Goal: Information Seeking & Learning: Check status

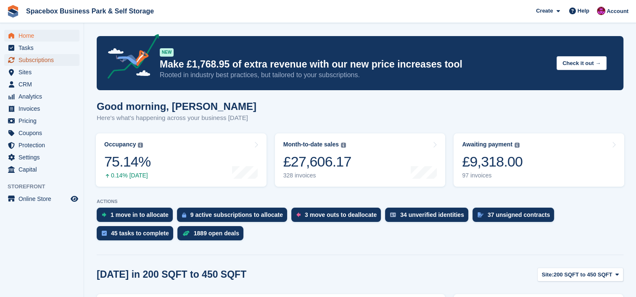
click at [50, 62] on span "Subscriptions" at bounding box center [43, 60] width 50 height 12
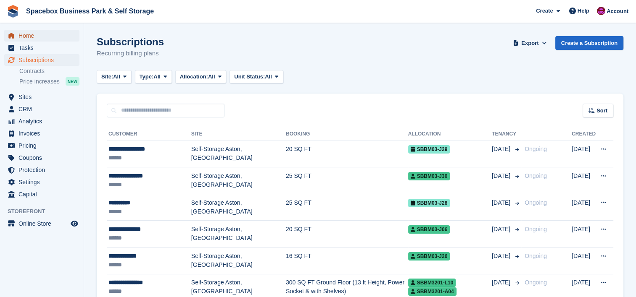
click at [66, 37] on span "Home" at bounding box center [43, 36] width 50 height 12
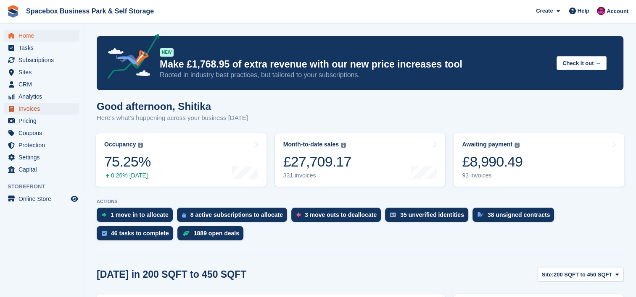
click at [29, 109] on span "Invoices" at bounding box center [43, 109] width 50 height 12
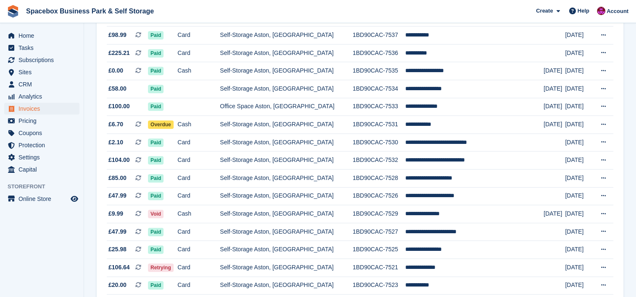
scroll to position [706, 0]
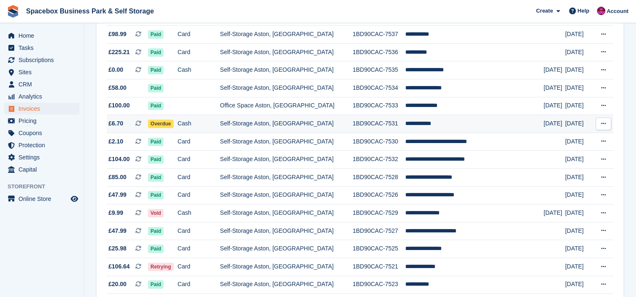
click at [173, 133] on td "Overdue" at bounding box center [162, 124] width 29 height 18
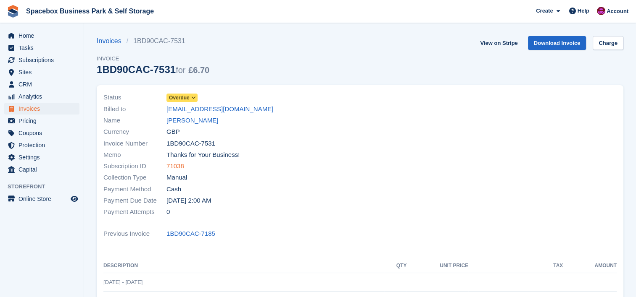
click at [180, 167] on link "71038" at bounding box center [175, 167] width 18 height 10
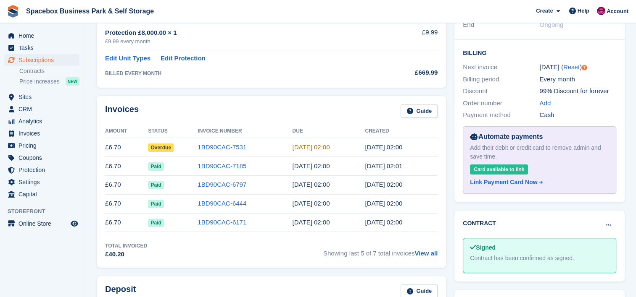
scroll to position [202, 0]
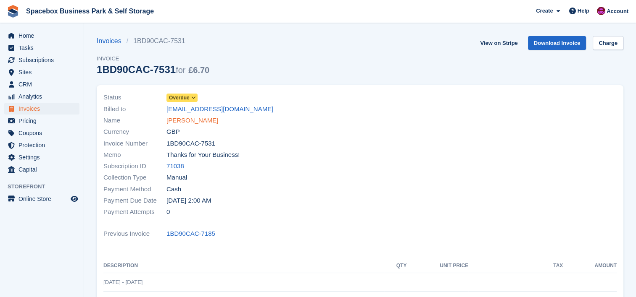
click at [182, 116] on link "Ardil Mahmod" at bounding box center [192, 121] width 52 height 10
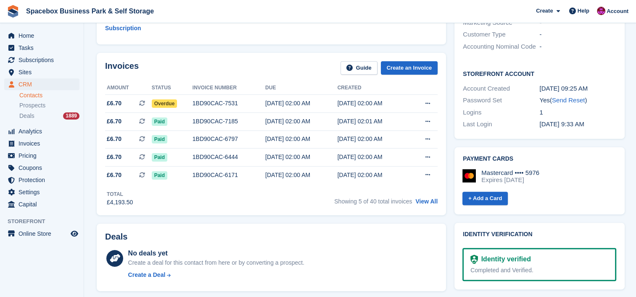
scroll to position [235, 0]
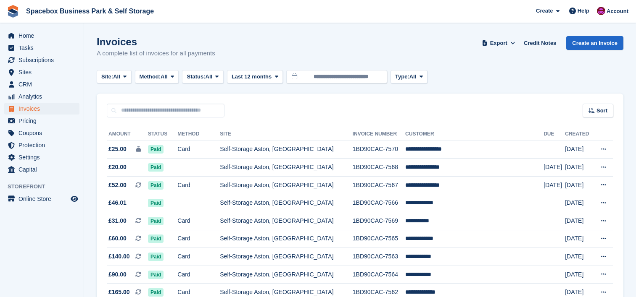
scroll to position [706, 0]
